Goal: Navigation & Orientation: Find specific page/section

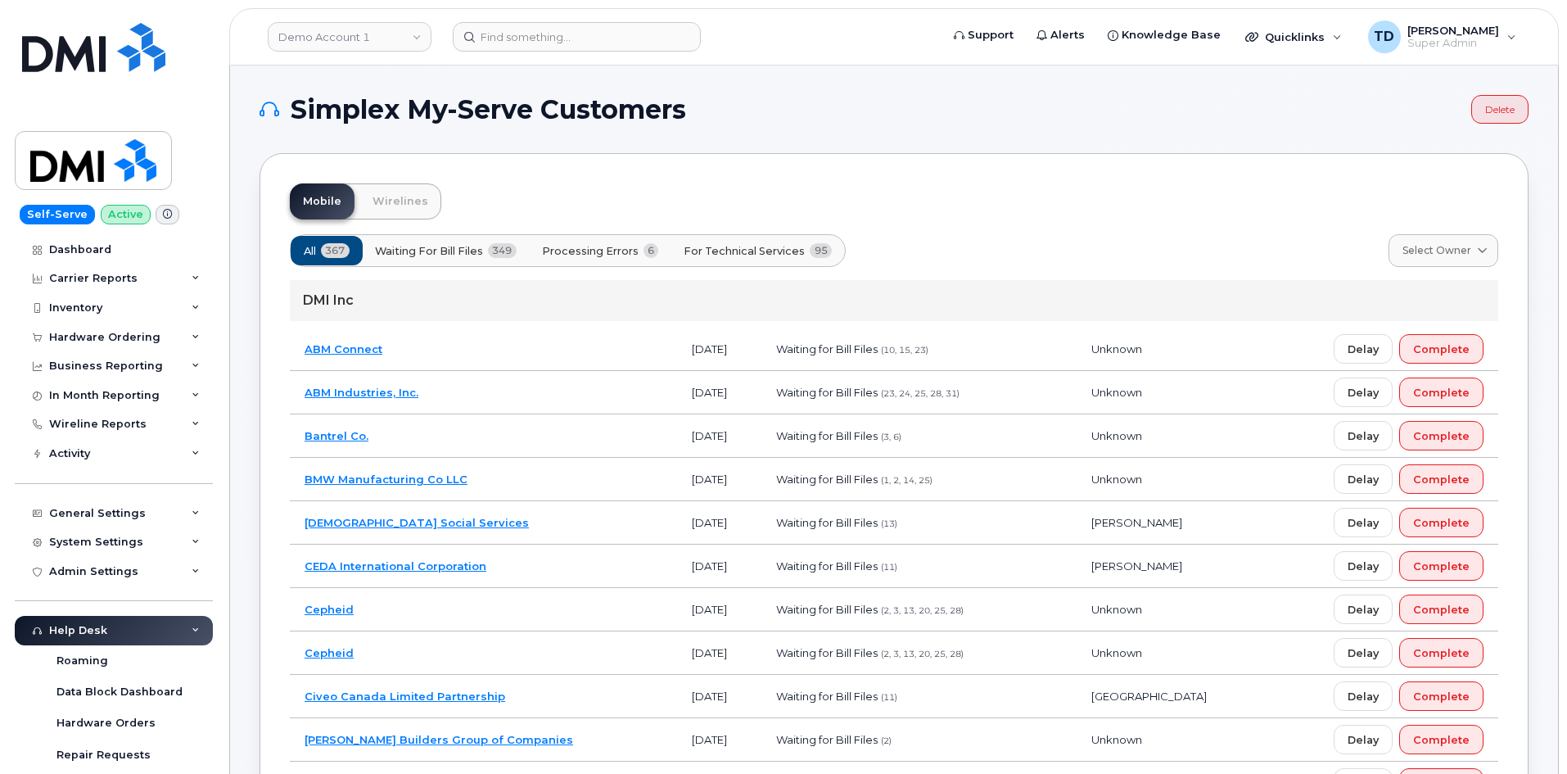
click at [142, 68] on img at bounding box center [93, 47] width 143 height 49
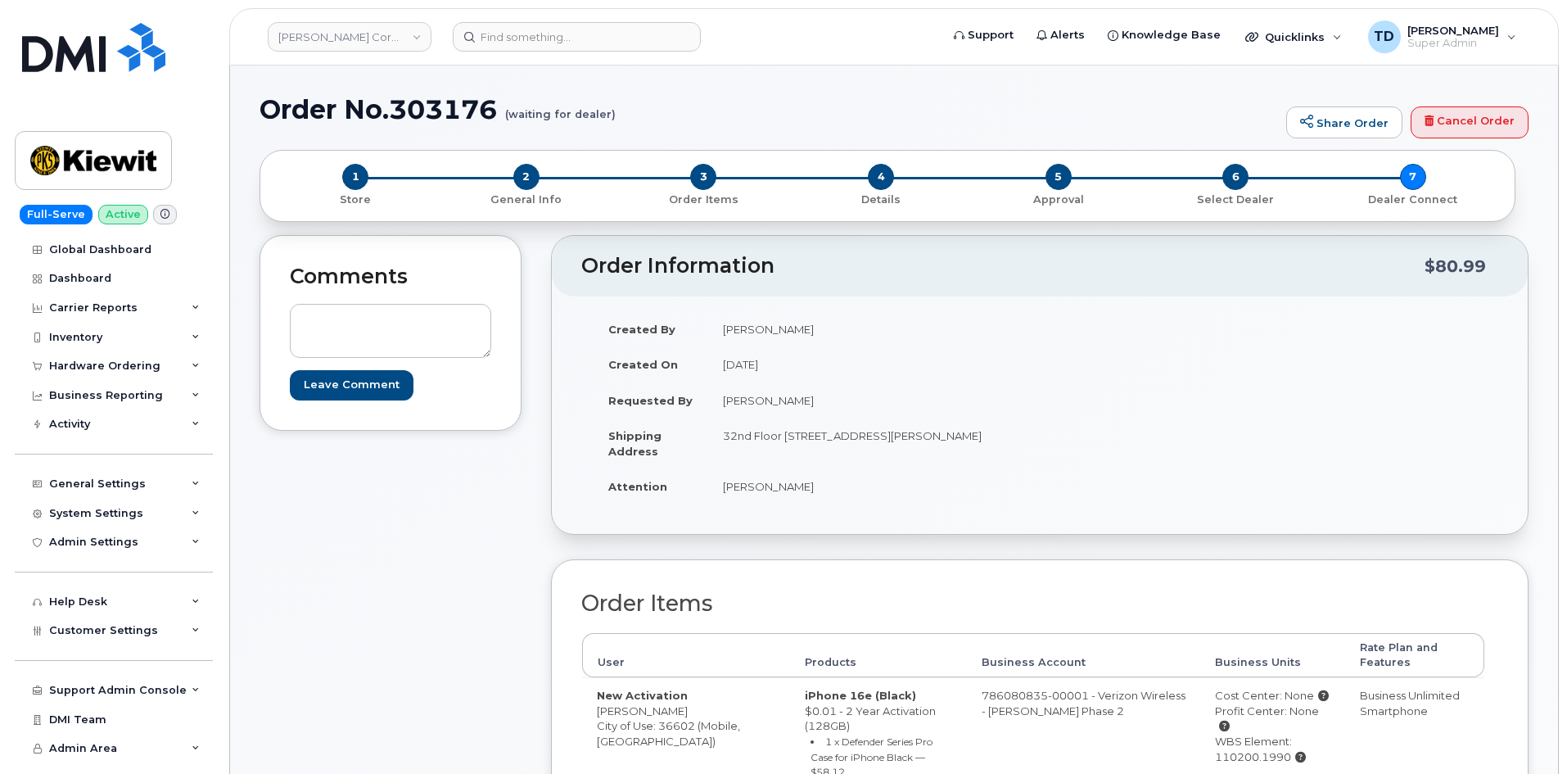
scroll to position [82, 0]
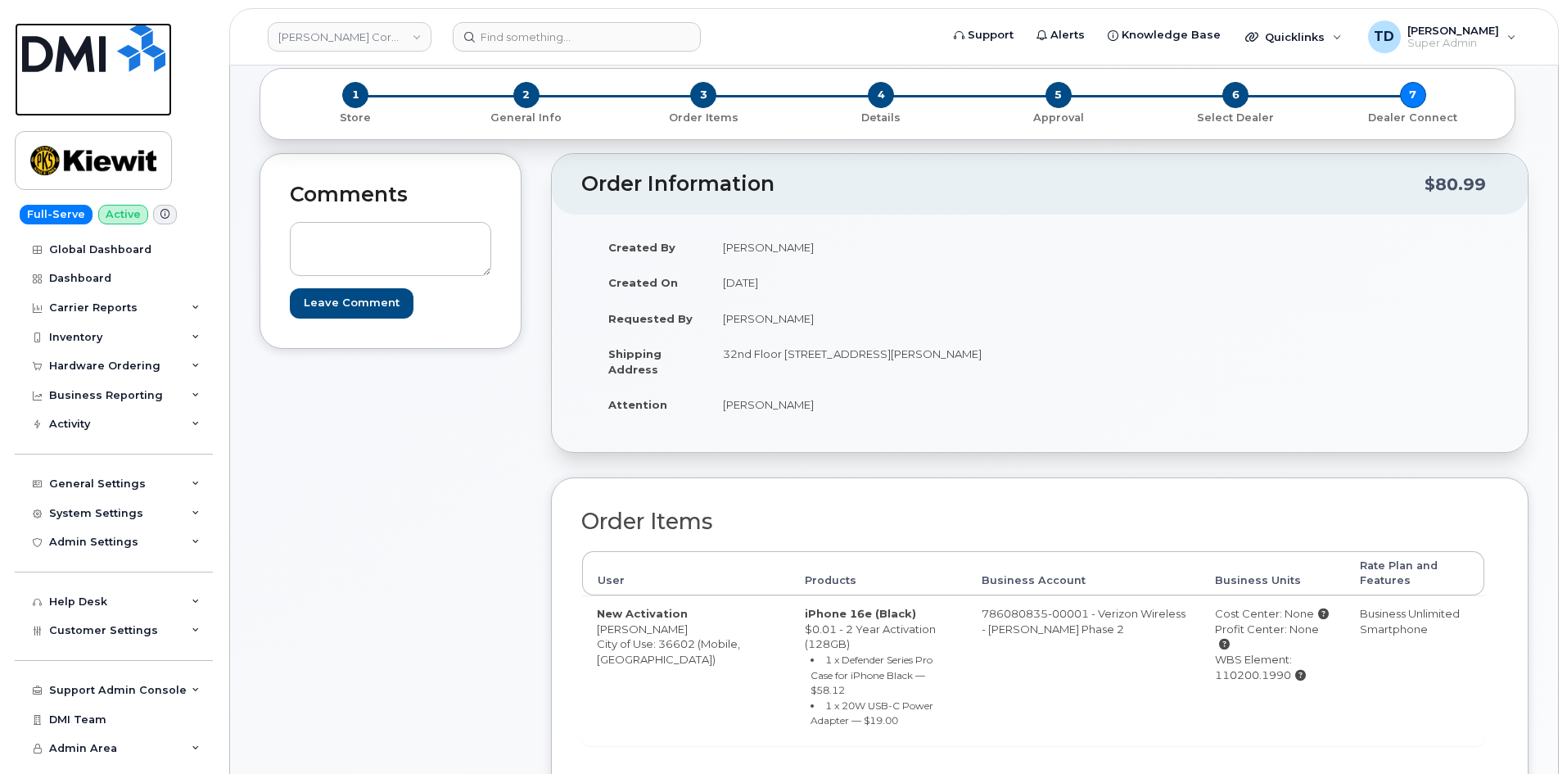
click at [112, 65] on img at bounding box center [93, 47] width 143 height 49
